Goal: Task Accomplishment & Management: Use online tool/utility

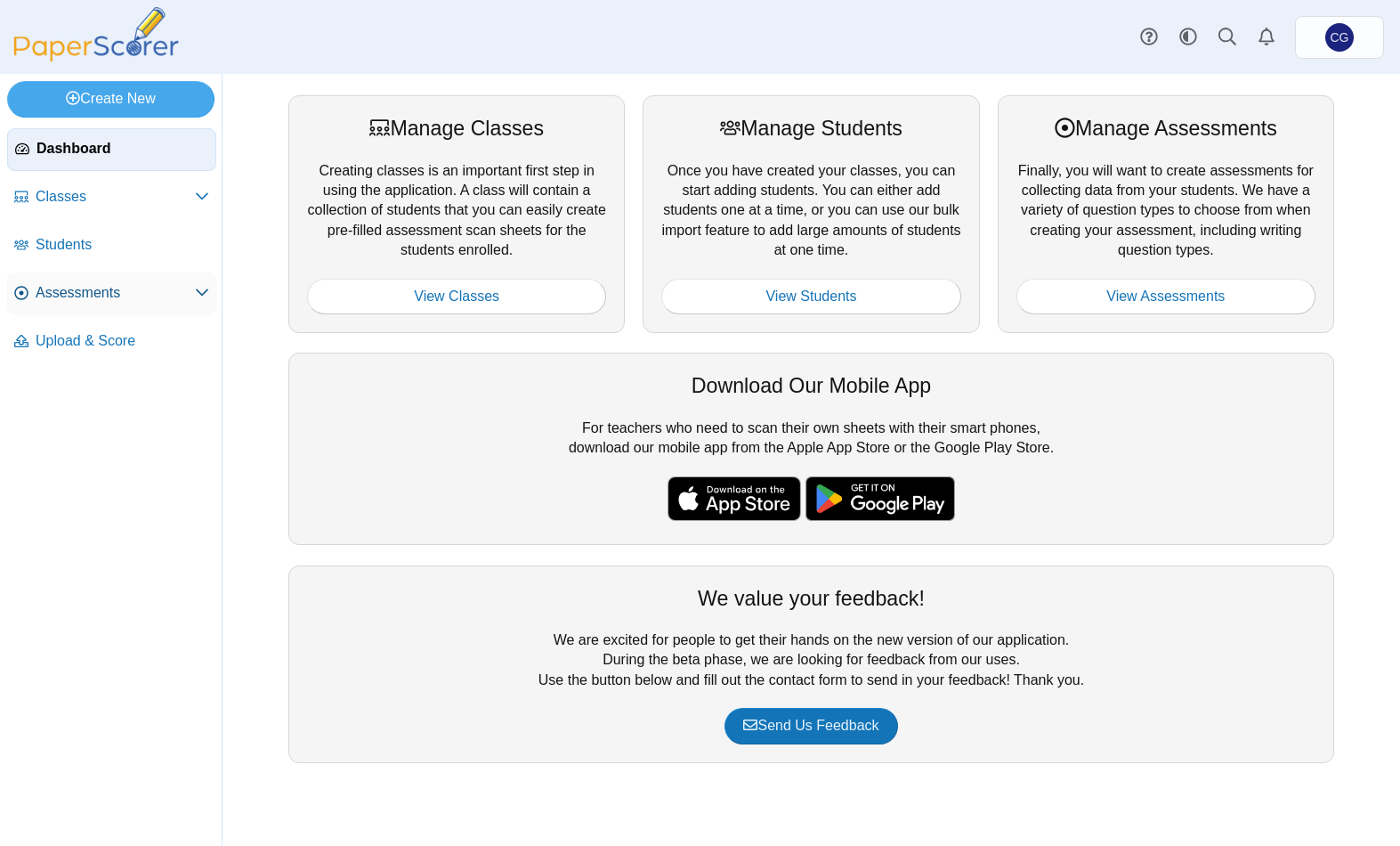
click at [71, 297] on span "Assessments" at bounding box center [115, 293] width 159 height 19
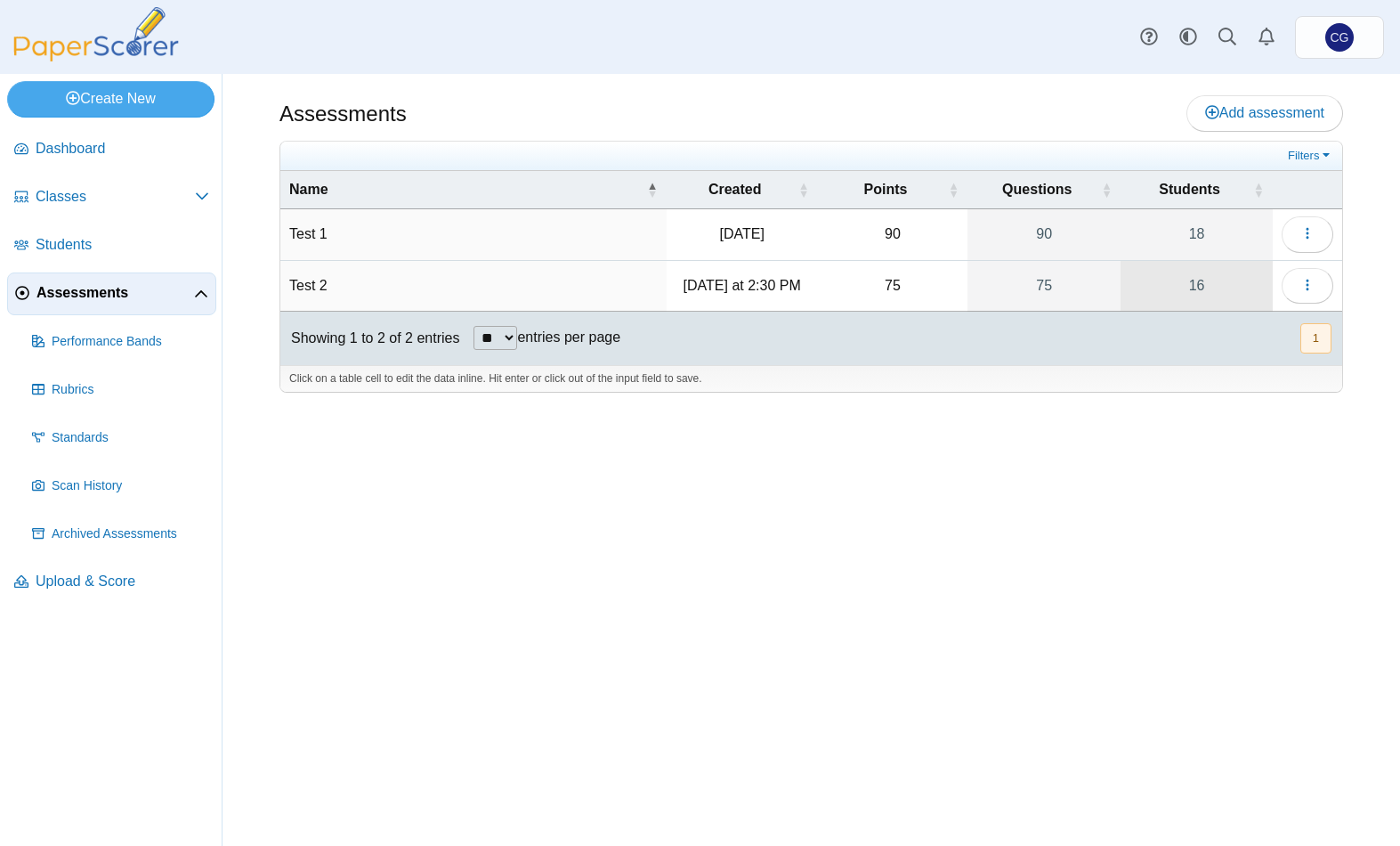
click at [1260, 273] on link "16" at bounding box center [1196, 285] width 152 height 49
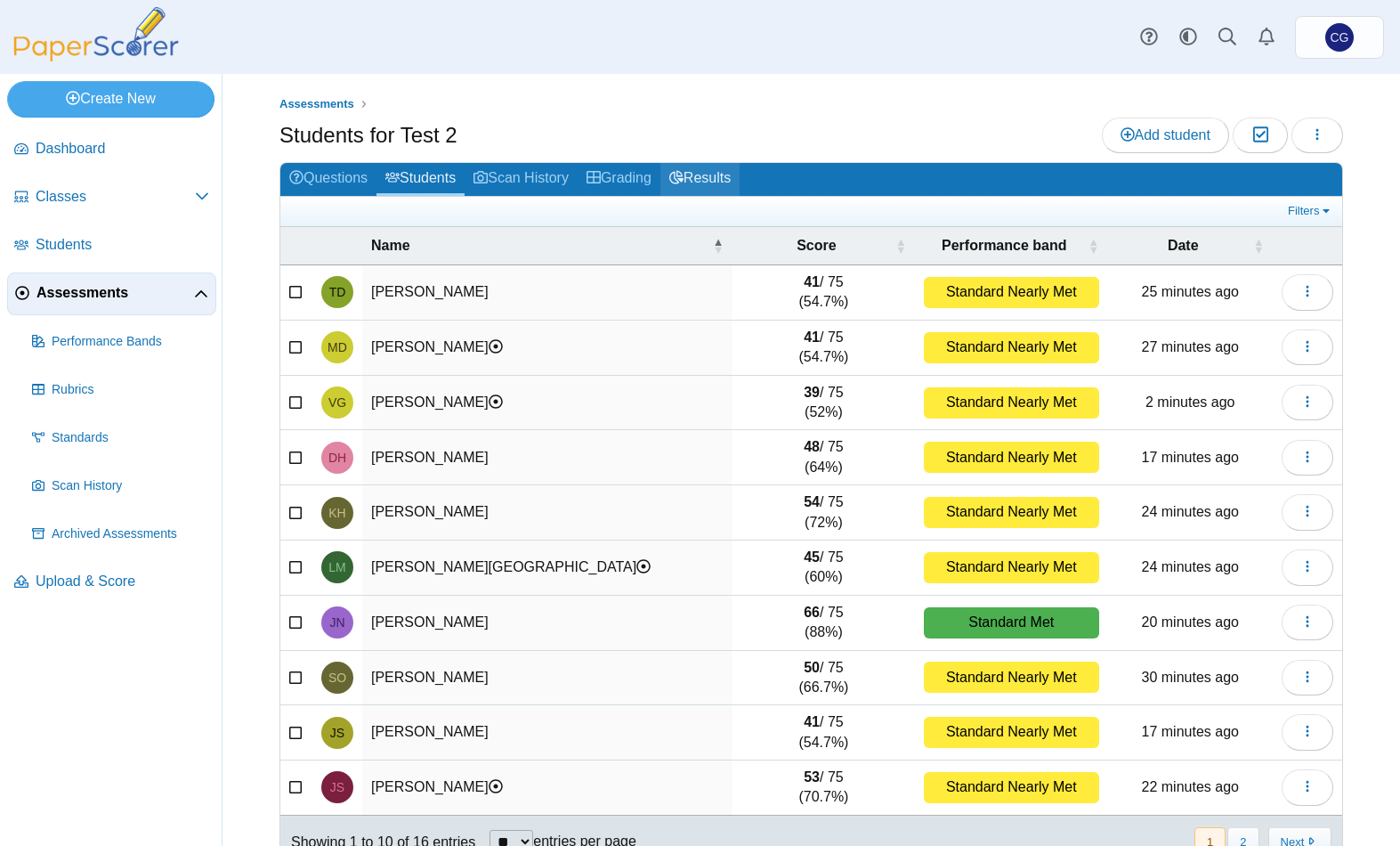
click at [726, 172] on link "Results" at bounding box center [700, 179] width 79 height 33
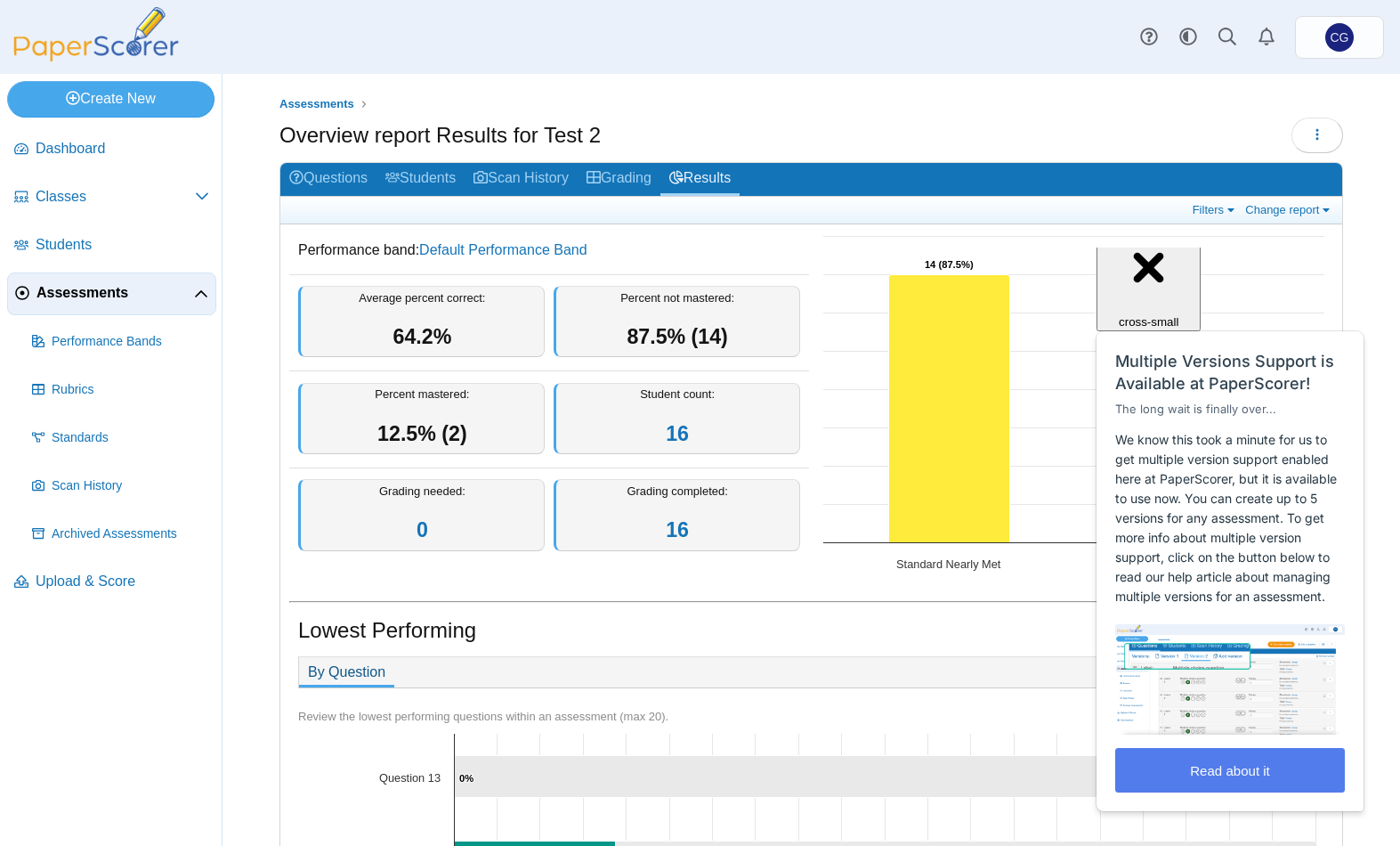
click at [1379, 239] on div "Assessments Overview report Results for Test 2 Loading… 16" at bounding box center [811, 459] width 1177 height 771
click at [1194, 270] on div "Close cross-small" at bounding box center [1148, 268] width 90 height 119
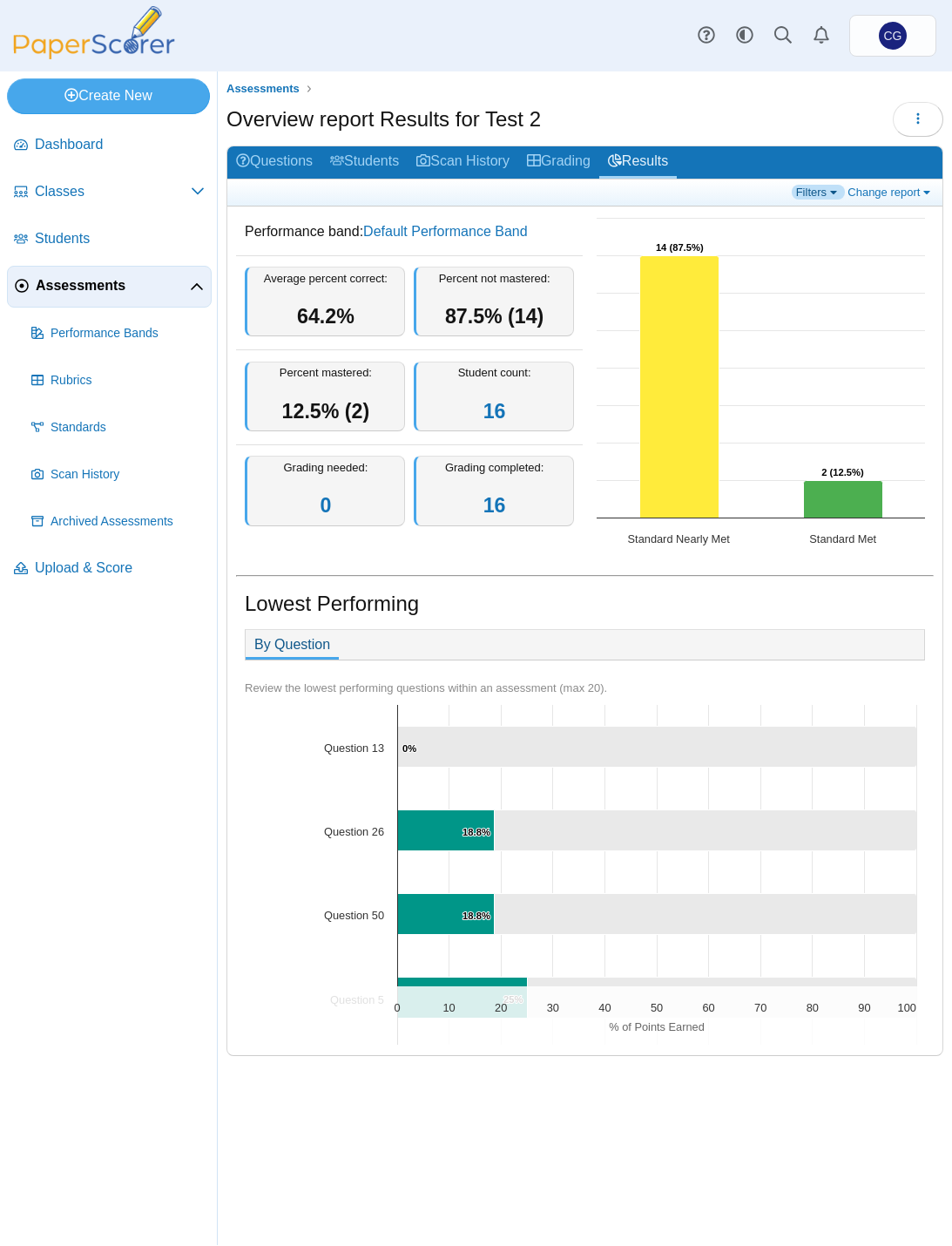
click at [818, 186] on link "Filters" at bounding box center [818, 193] width 53 height 15
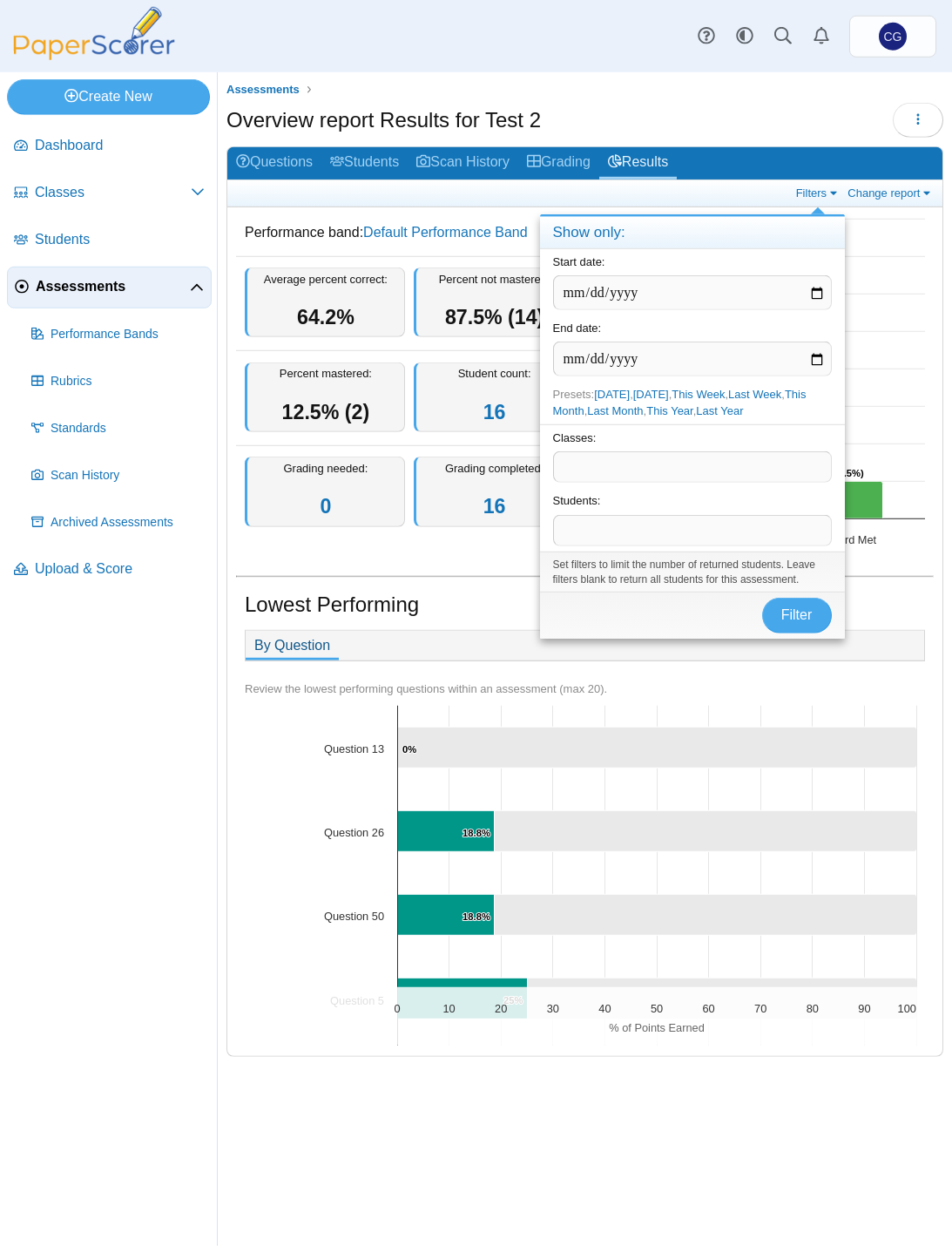
click at [818, 90] on ul "Assessments" at bounding box center [585, 89] width 717 height 17
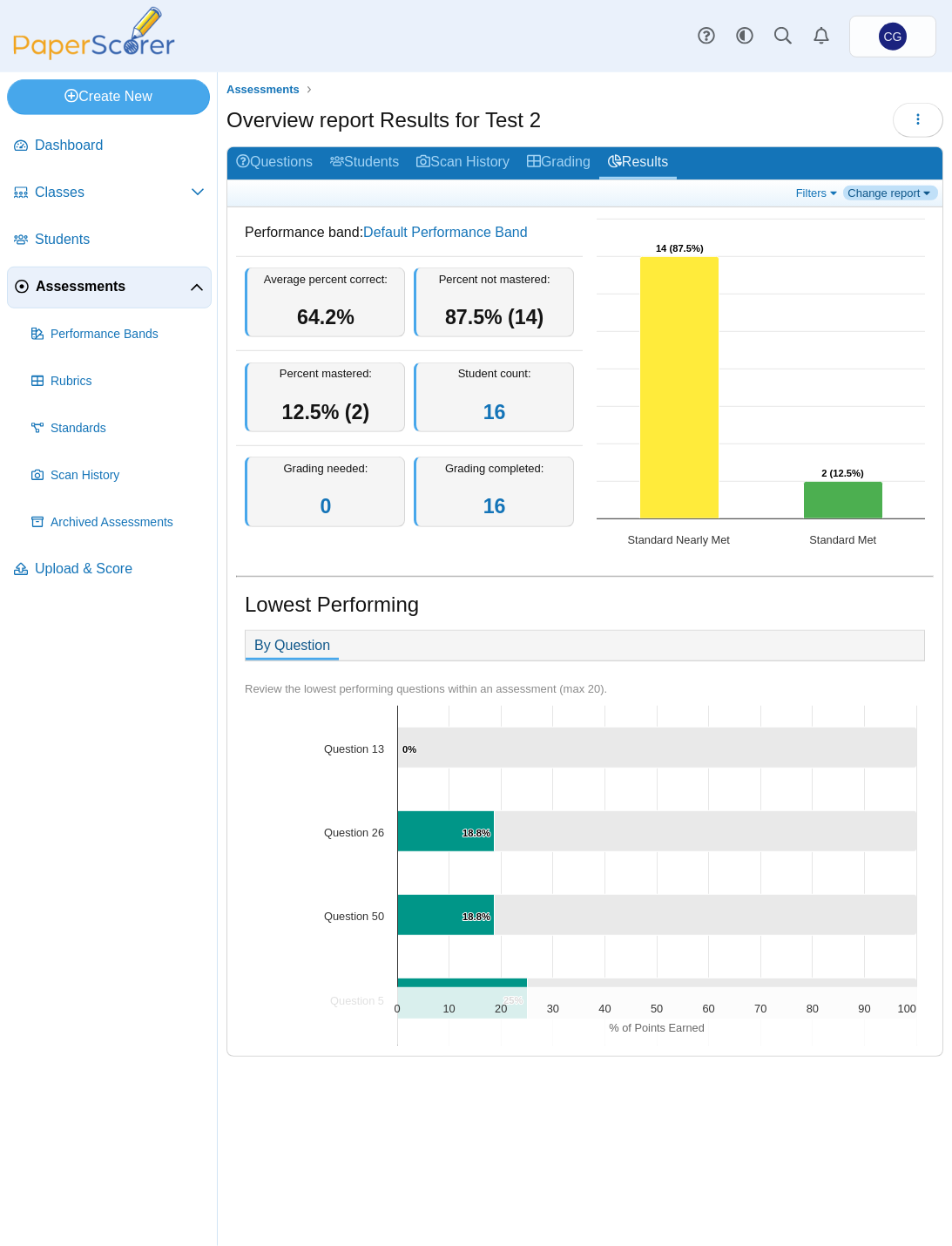
click at [904, 187] on link "Change report" at bounding box center [890, 193] width 95 height 15
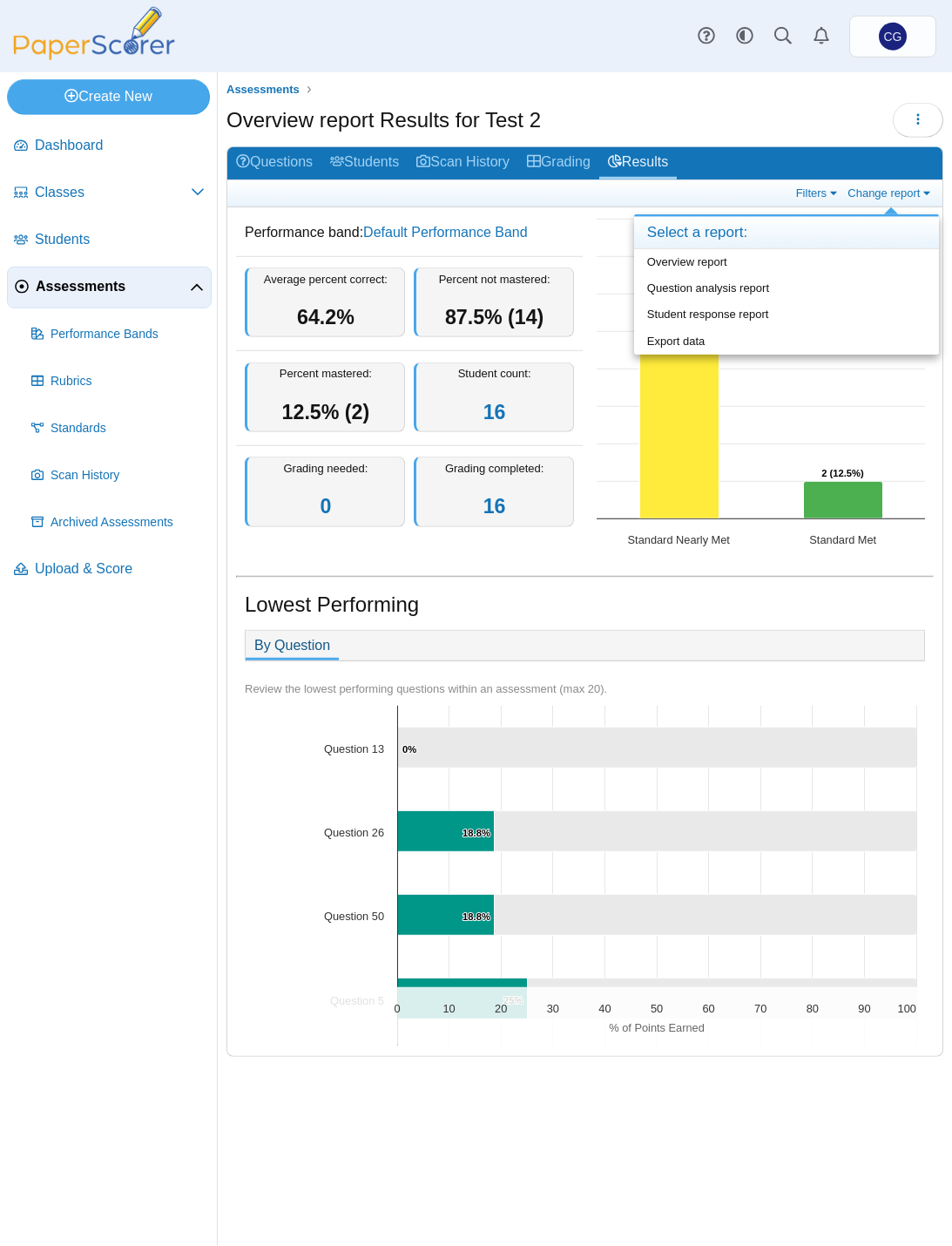
click at [799, 102] on div "Overview report Results for Test 2 Loading…" at bounding box center [585, 121] width 717 height 39
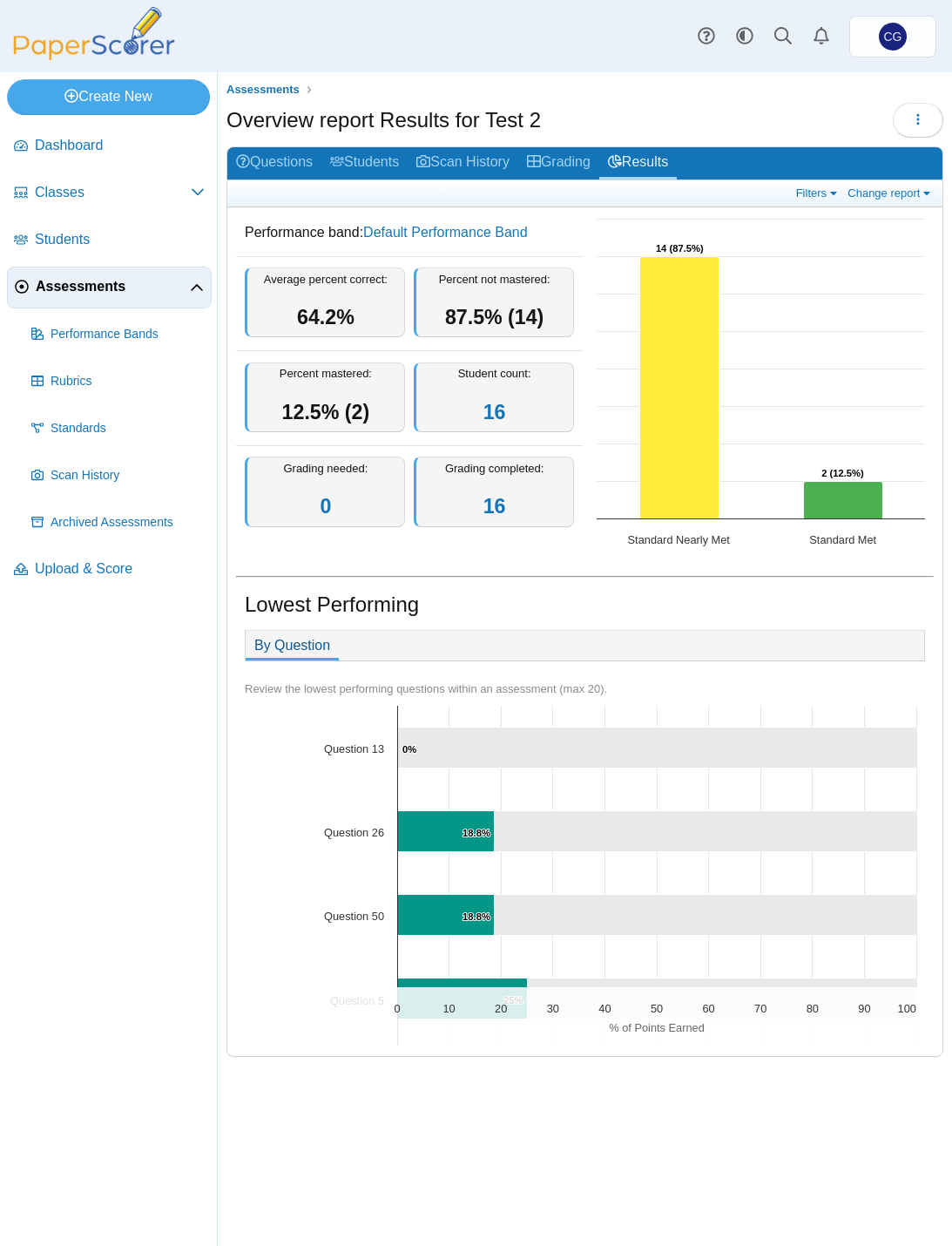
scroll to position [0, 0]
click at [59, 712] on div "Create New Loading… Dashboard Classes" at bounding box center [476, 658] width 952 height 1173
click at [64, 716] on div "Create New Loading… Dashboard Classes" at bounding box center [476, 658] width 952 height 1173
click at [279, 168] on link "Questions" at bounding box center [274, 163] width 94 height 32
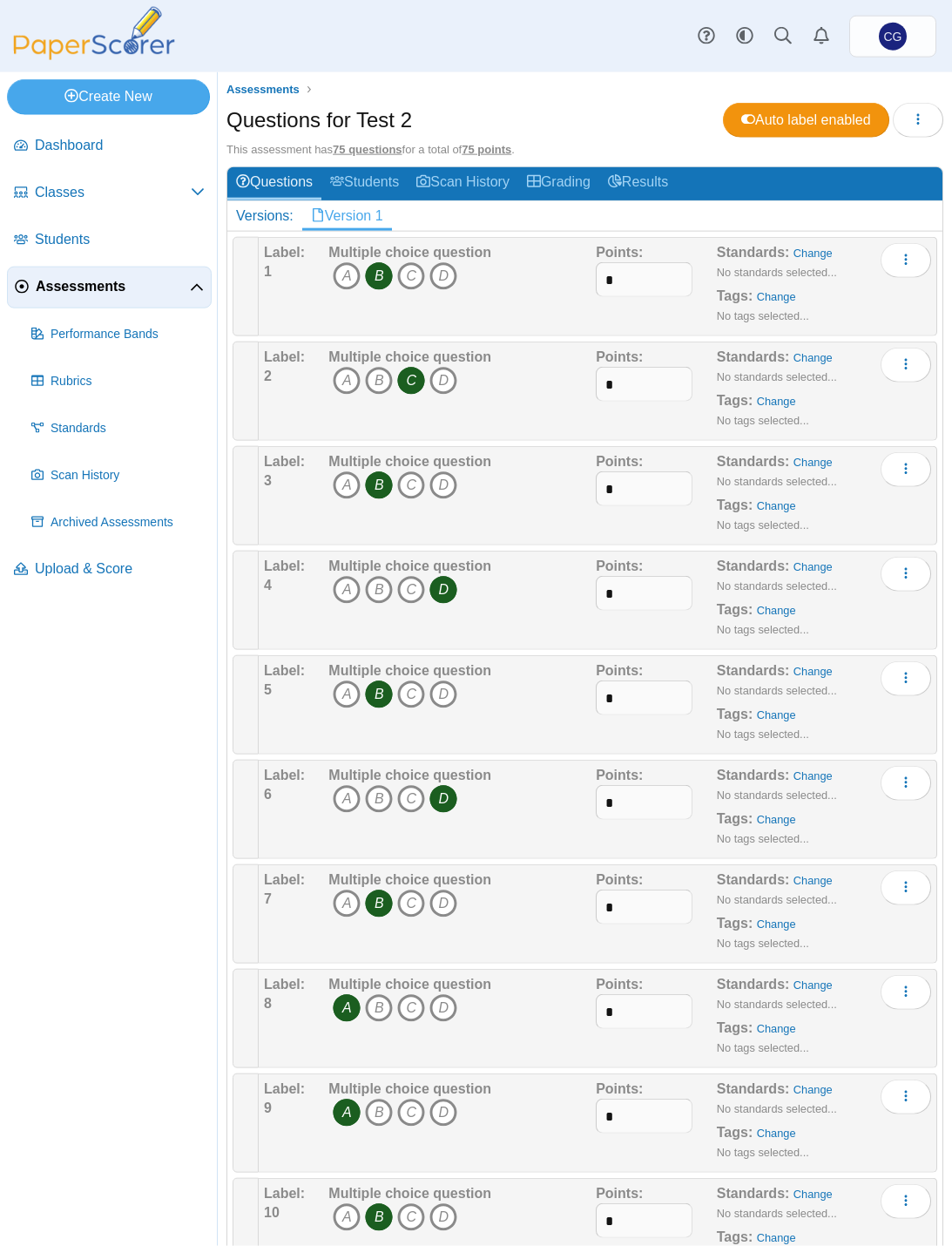
scroll to position [1064, 0]
click at [112, 1041] on html "Dashboard Classes Archived classes Students" at bounding box center [476, 623] width 952 height 1246
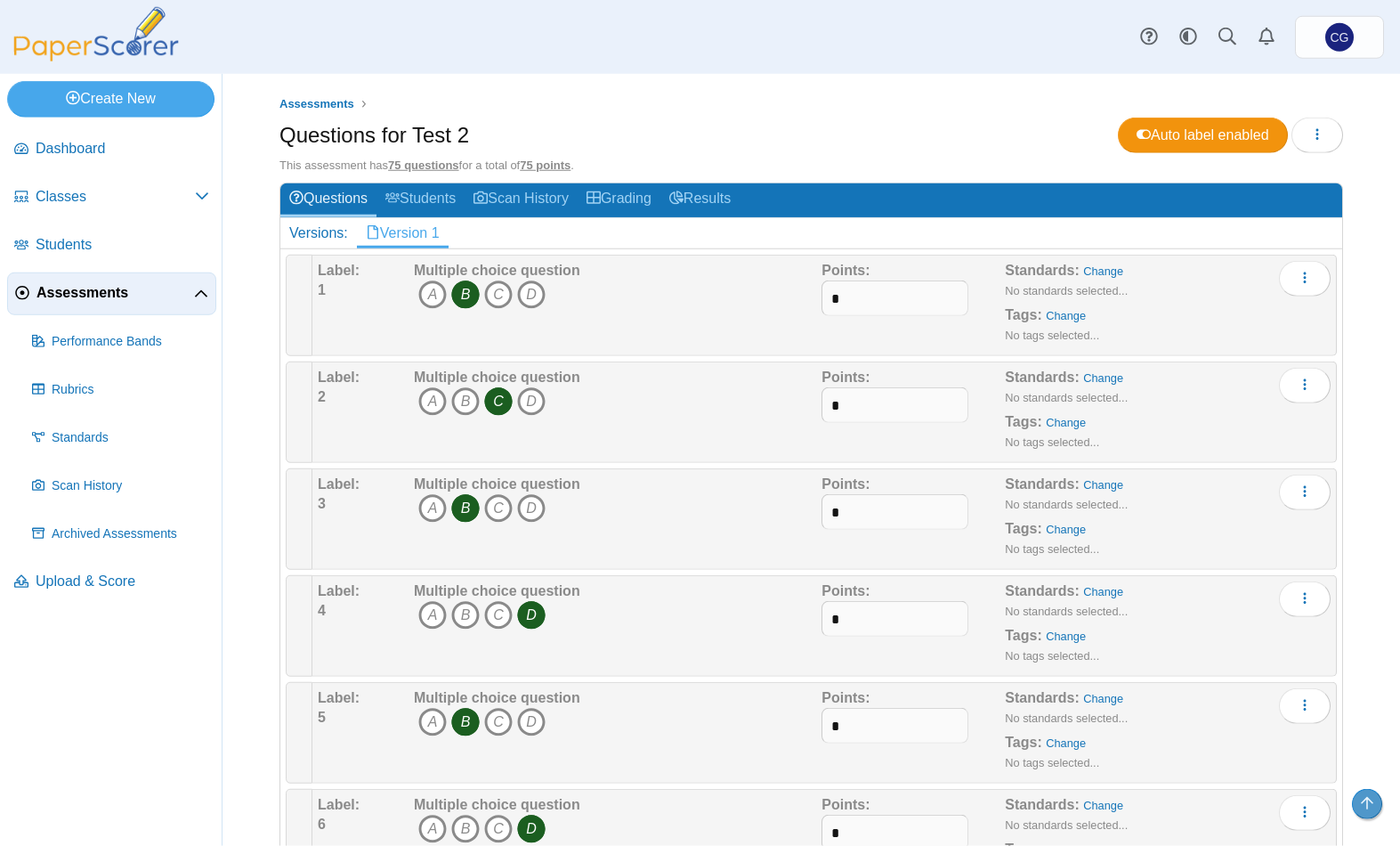
scroll to position [1105, 0]
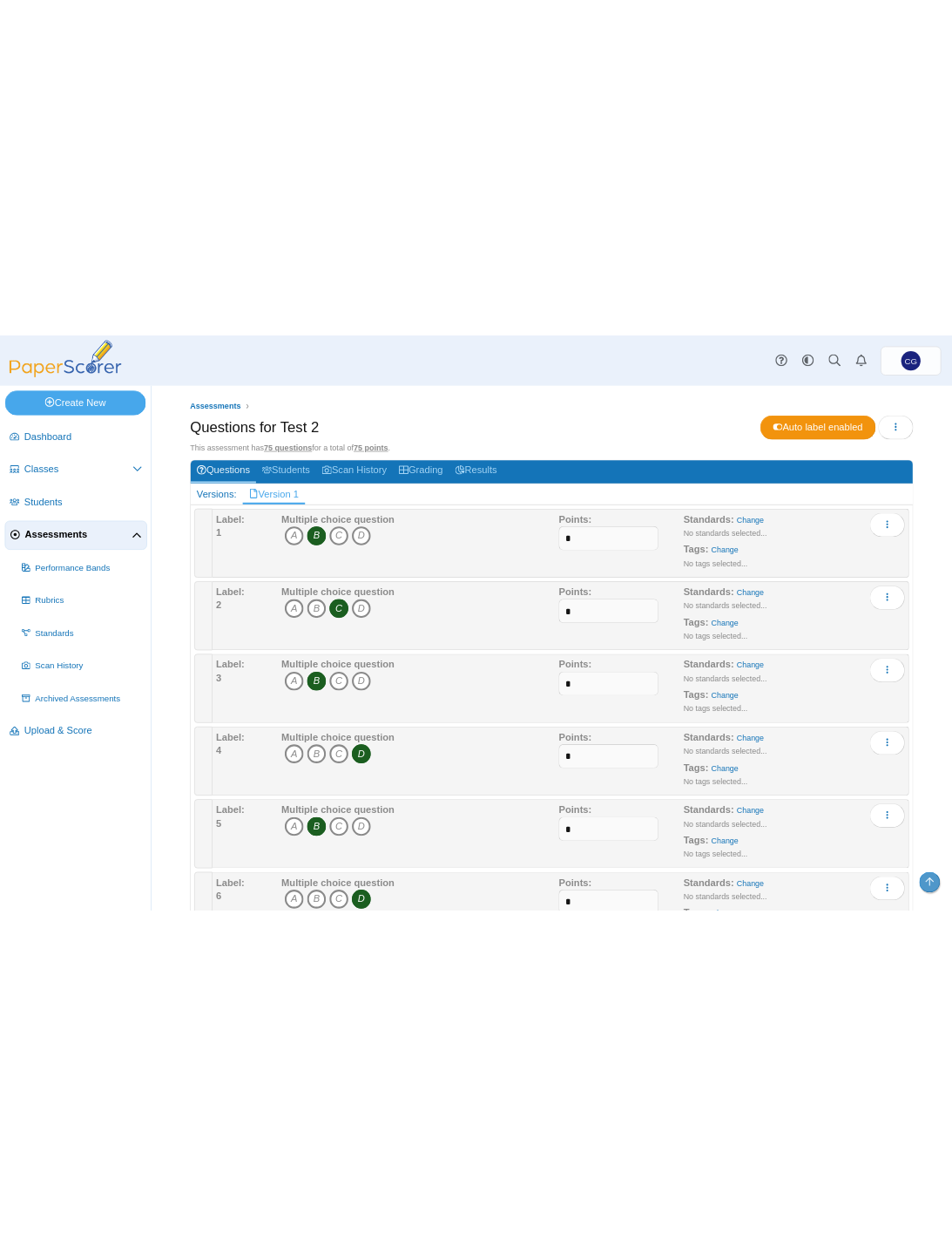
scroll to position [0, 0]
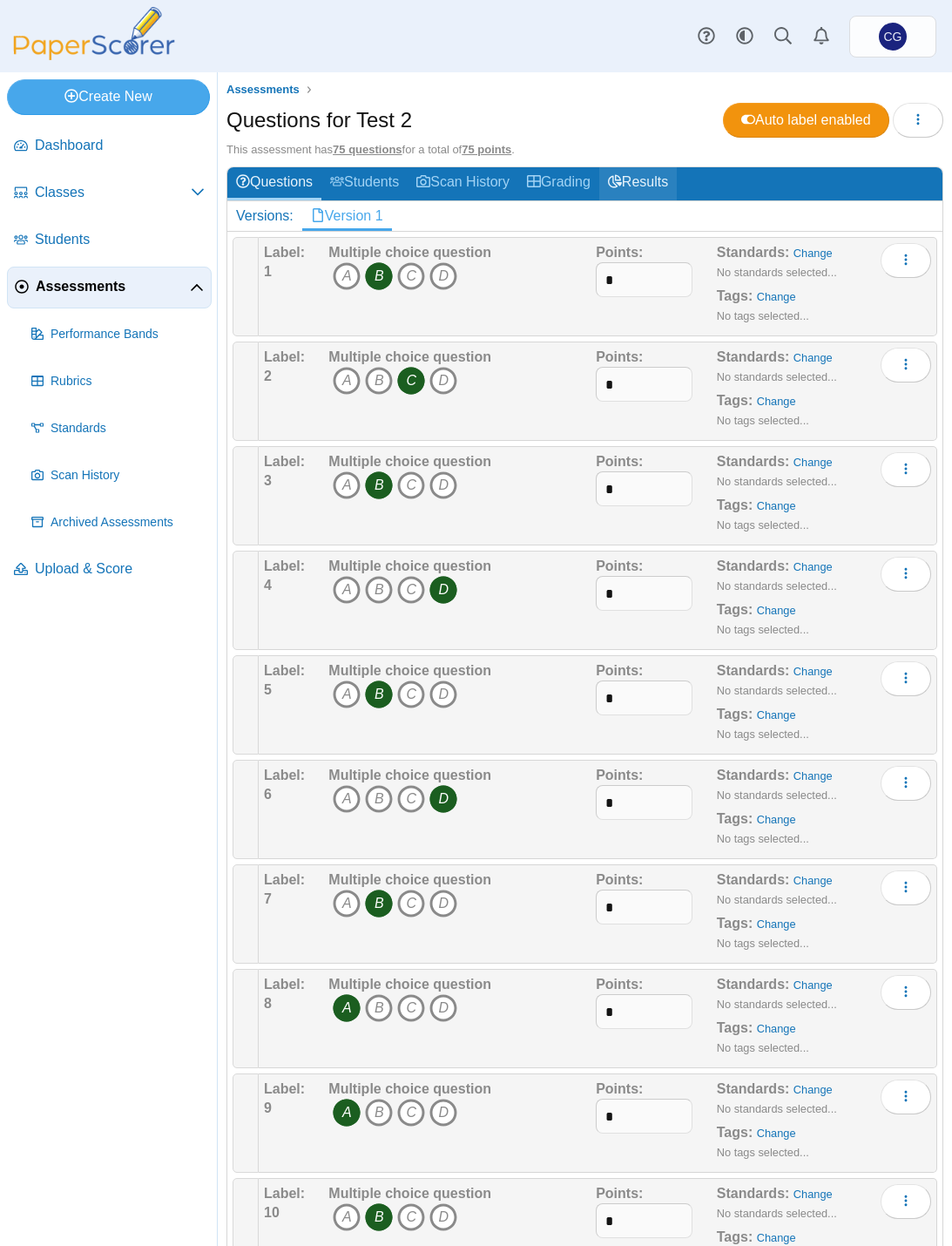
click at [658, 185] on link "Results" at bounding box center [638, 183] width 78 height 32
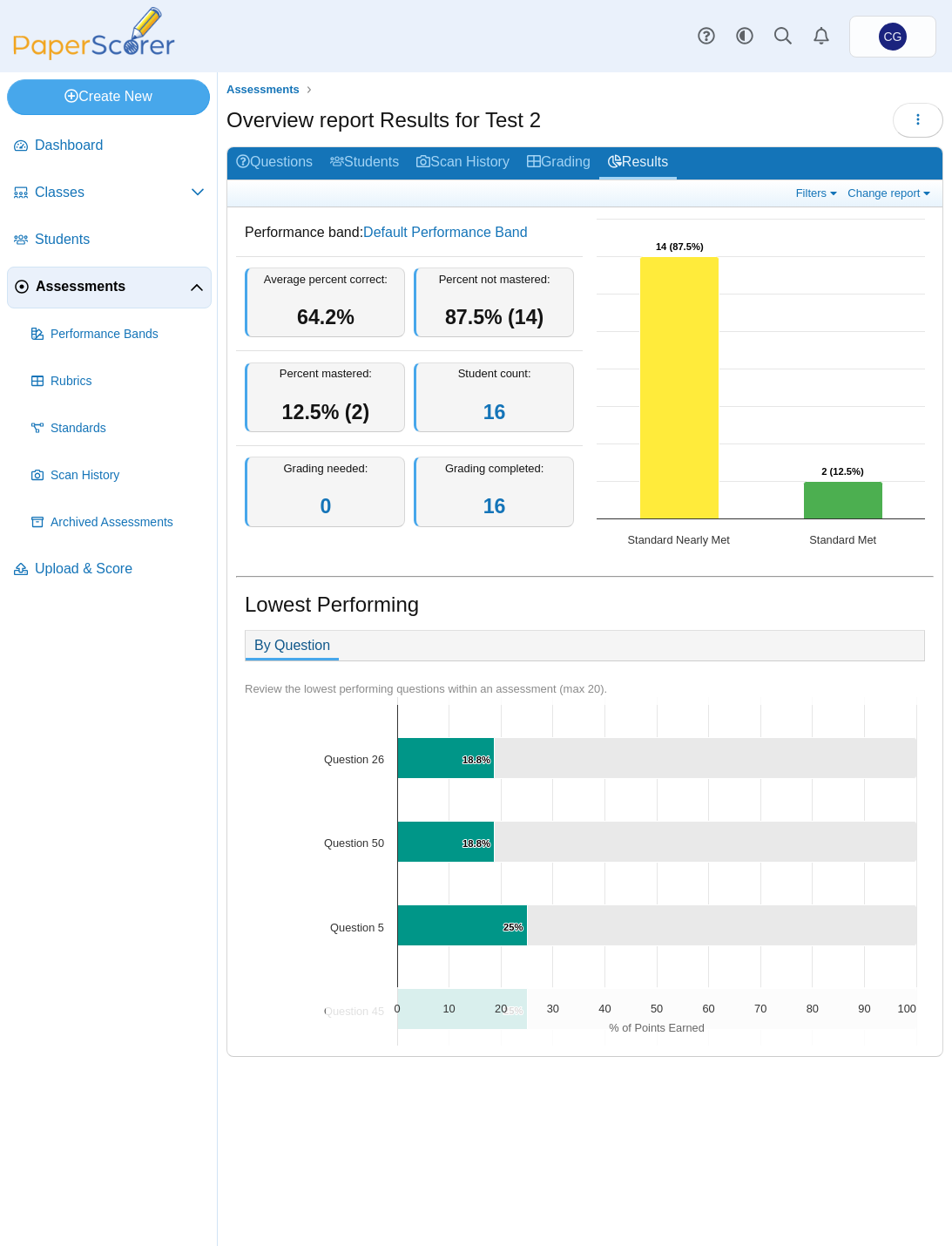
scroll to position [74, 0]
click at [274, 168] on link "Questions" at bounding box center [274, 163] width 94 height 32
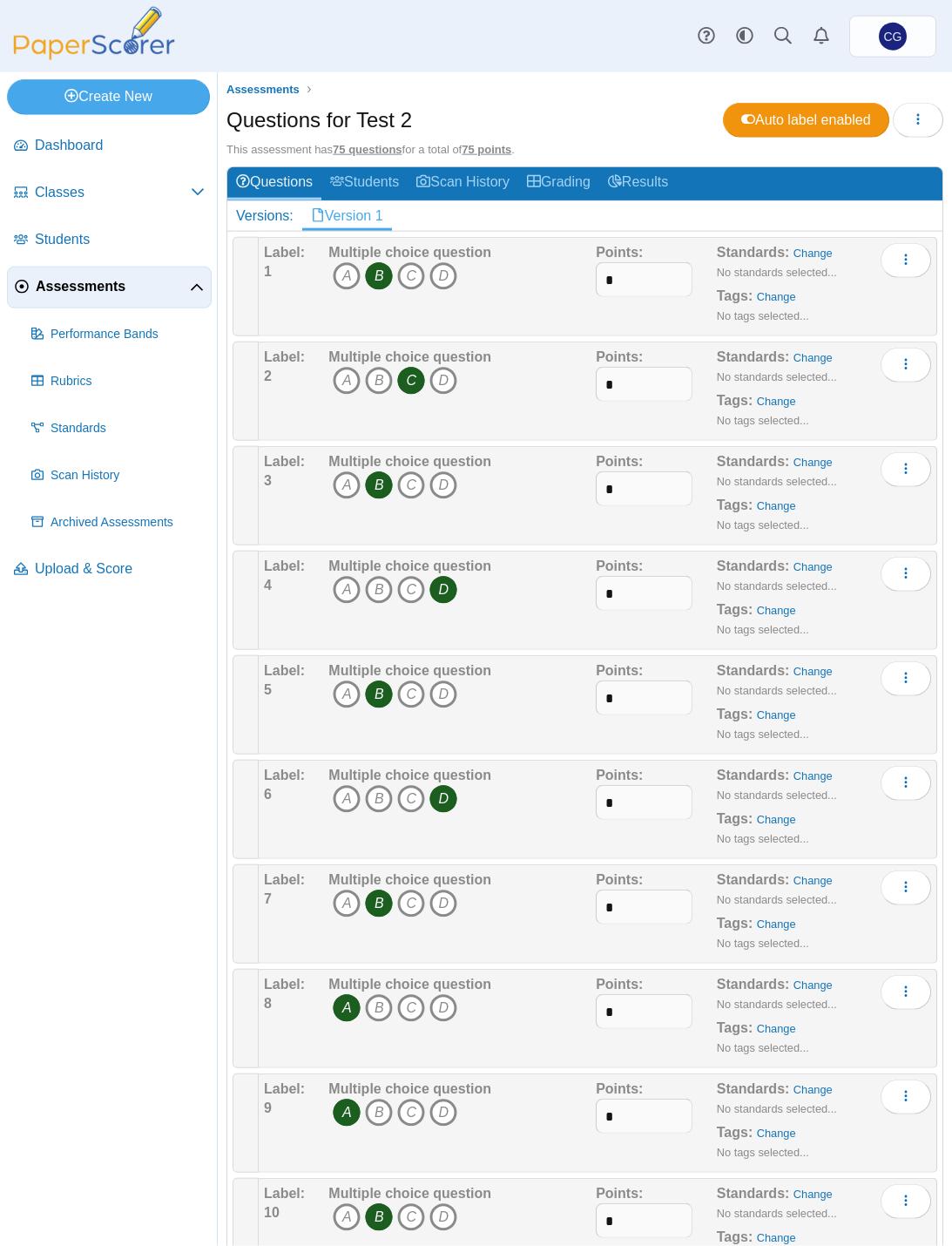
scroll to position [4241, 0]
click at [664, 177] on link "Results" at bounding box center [638, 183] width 78 height 32
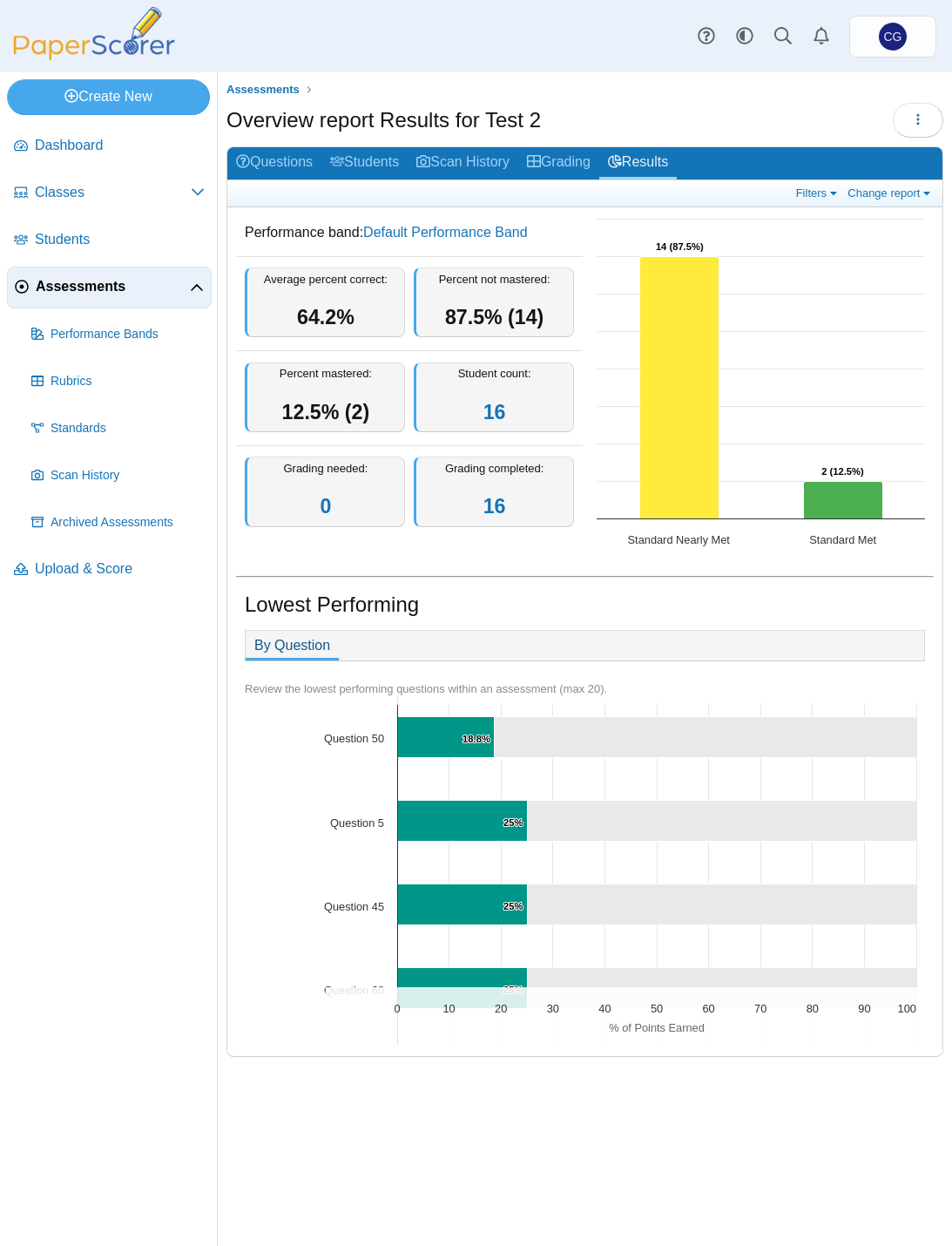
scroll to position [183, 0]
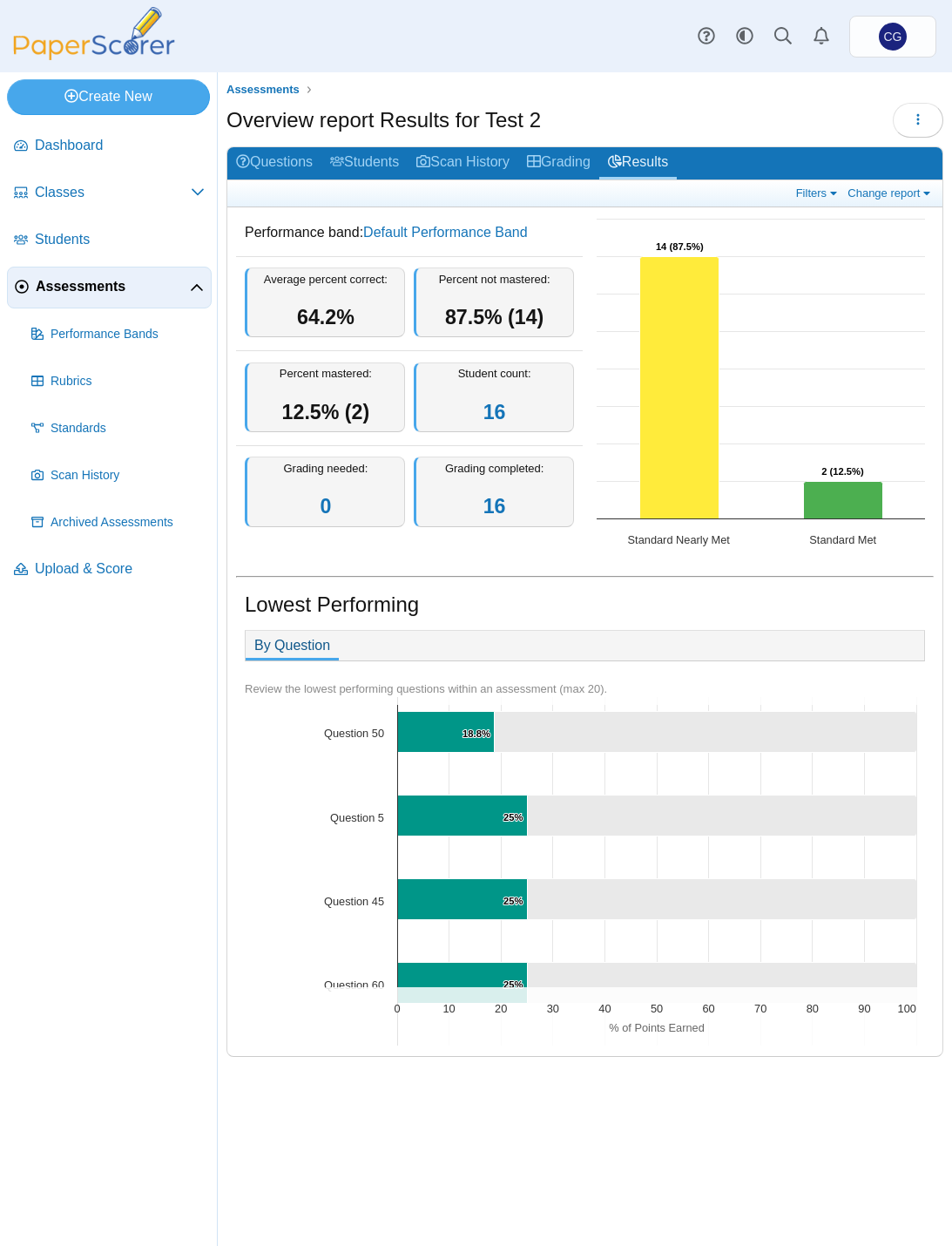
click at [292, 149] on link "Questions" at bounding box center [274, 163] width 94 height 32
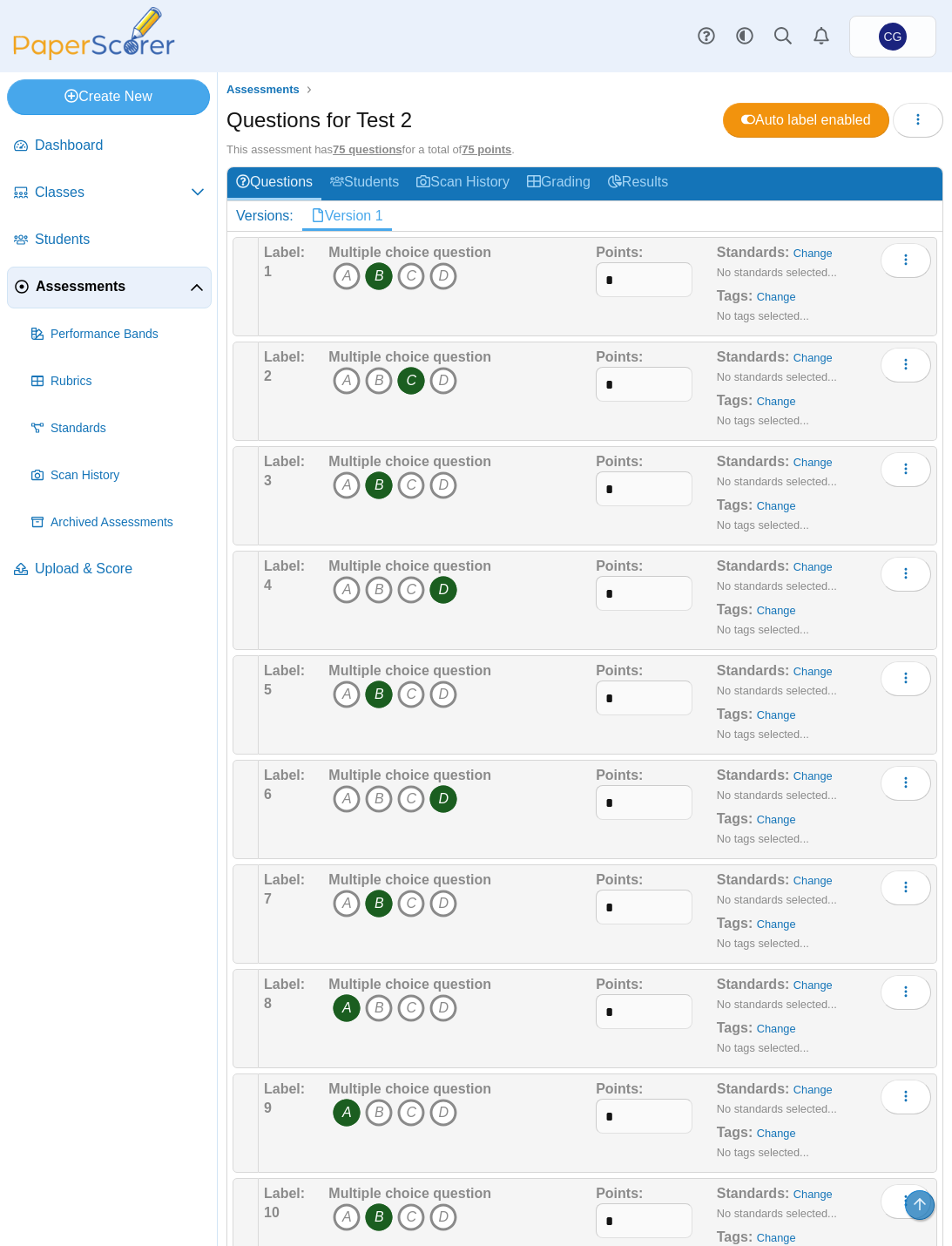
click at [571, 176] on link "Grading" at bounding box center [558, 183] width 81 height 32
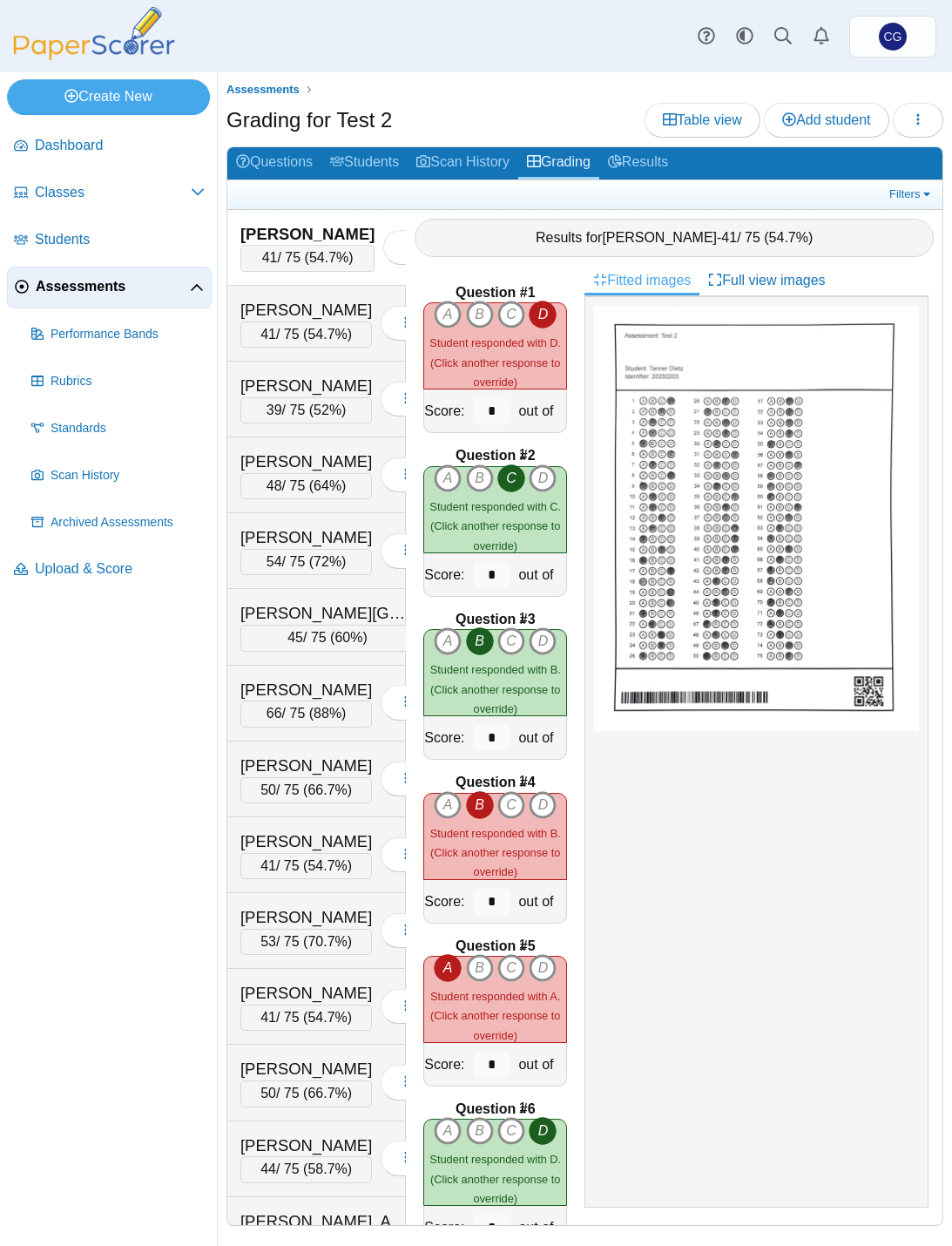
click at [650, 155] on link "Results" at bounding box center [638, 163] width 78 height 32
